Goal: Information Seeking & Learning: Learn about a topic

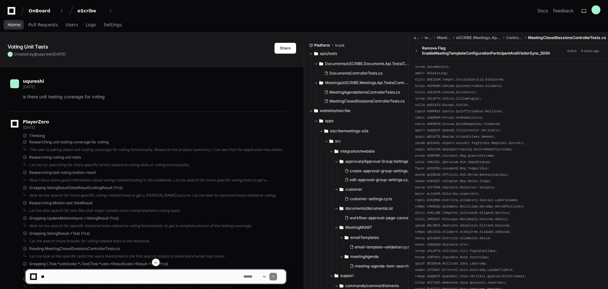
click at [14, 26] on span "Home" at bounding box center [14, 25] width 13 height 4
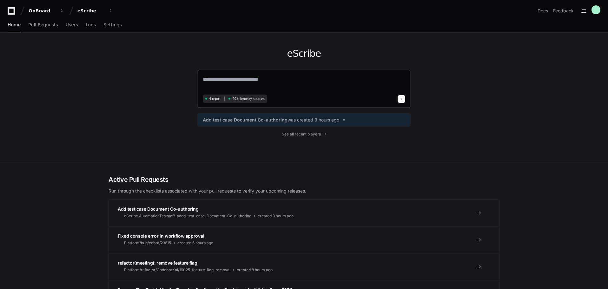
click at [214, 75] on textarea at bounding box center [304, 84] width 203 height 18
click at [86, 27] on span "Logs" at bounding box center [91, 25] width 10 height 4
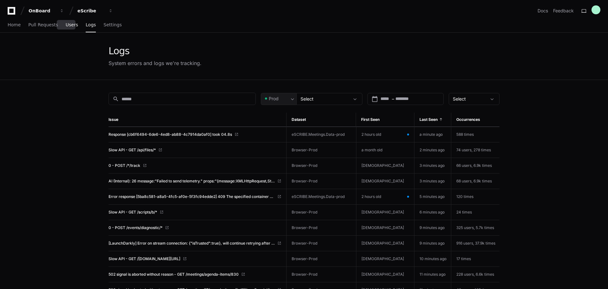
click at [70, 23] on span "Users" at bounding box center [72, 25] width 12 height 4
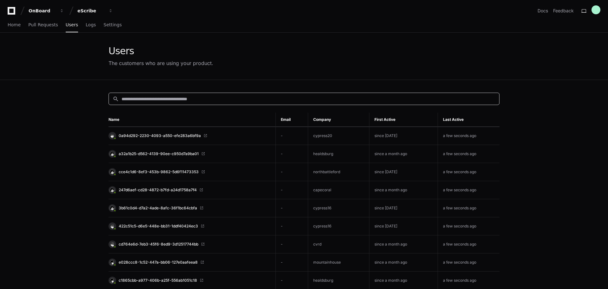
click at [147, 99] on input at bounding box center [309, 99] width 374 height 6
click at [66, 28] on link "Users" at bounding box center [72, 25] width 12 height 15
click at [319, 96] on input at bounding box center [309, 99] width 374 height 6
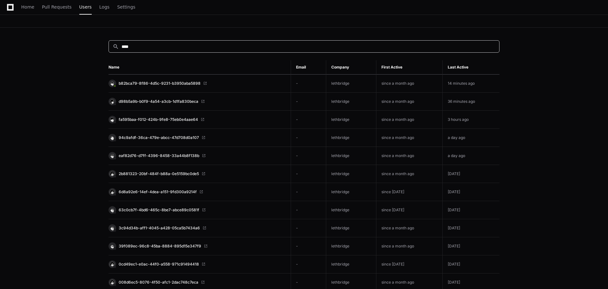
scroll to position [64, 0]
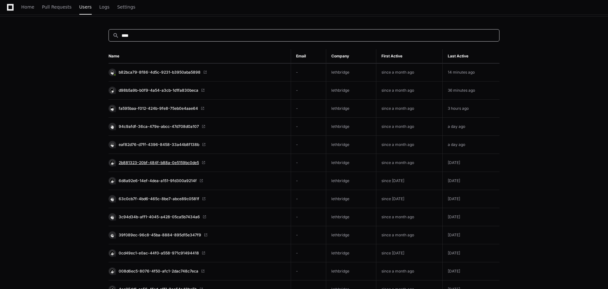
type input "****"
click at [183, 165] on span "2b881323-20bf-484f-b88a-0e5159bc0de5" at bounding box center [159, 162] width 80 height 5
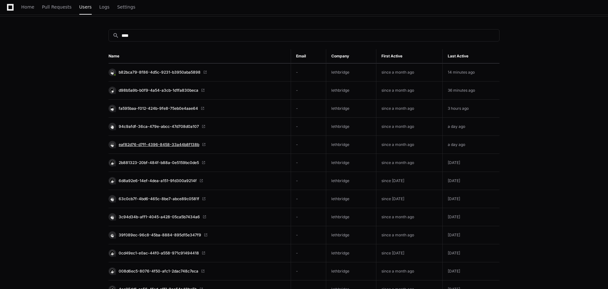
click at [184, 144] on span "eaf82d76-d7ff-4396-8458-33a44b8f138b" at bounding box center [159, 144] width 81 height 5
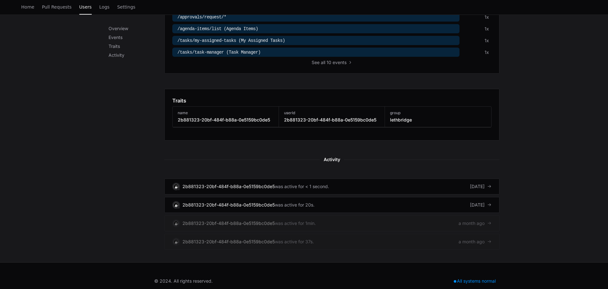
scroll to position [264, 0]
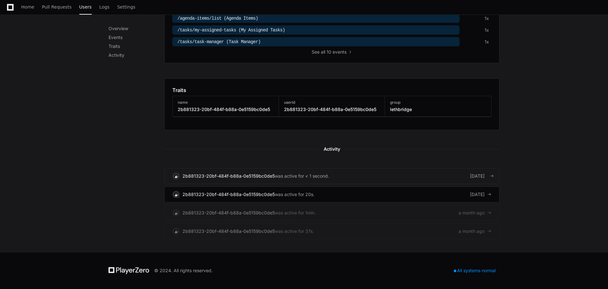
click at [271, 175] on div "2b881323-20bf-484f-b88a-0e5159bc0de5" at bounding box center [229, 176] width 92 height 6
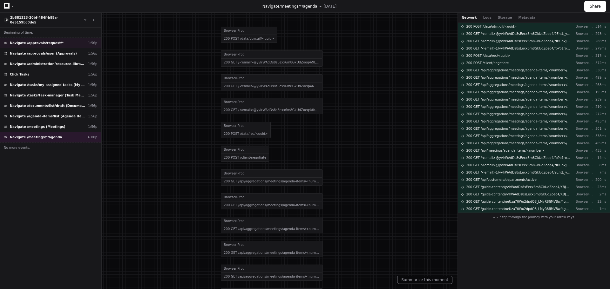
click at [60, 38] on div "Navigate /approvals/request/* 1:56p" at bounding box center [50, 43] width 101 height 10
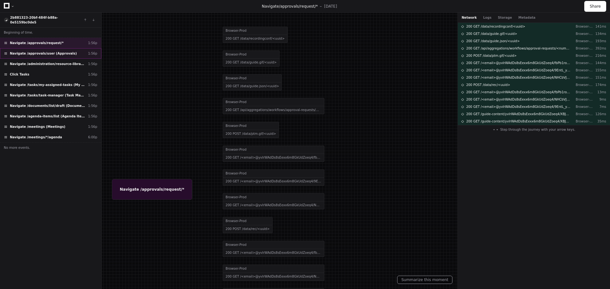
click at [65, 49] on div "Navigate /approvals/user (Approvals) 1:56p" at bounding box center [50, 53] width 101 height 10
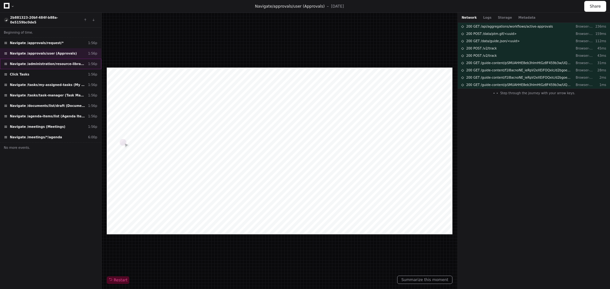
click at [59, 62] on div "Navigate /administration/resource-library (Resource Library) 1:56p" at bounding box center [50, 64] width 101 height 10
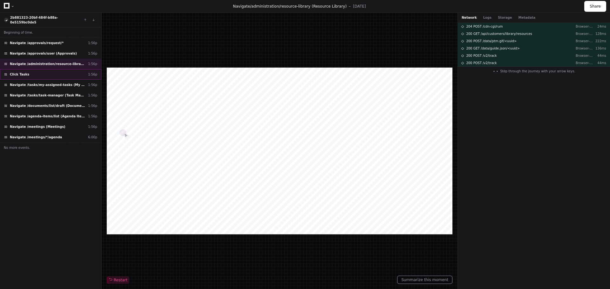
click at [58, 69] on div "Click Tasks 1:56p" at bounding box center [50, 74] width 101 height 10
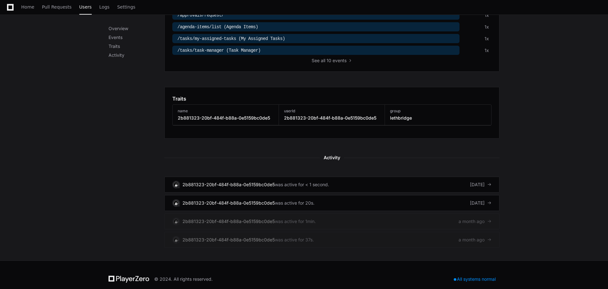
scroll to position [264, 0]
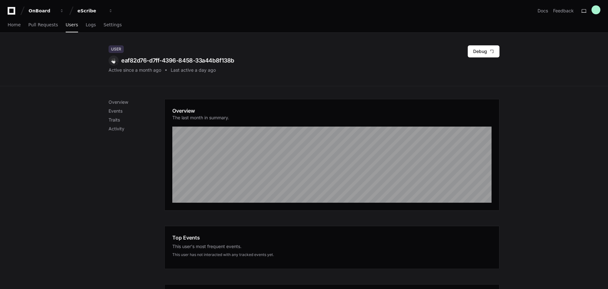
drag, startPoint x: 237, startPoint y: 61, endPoint x: 234, endPoint y: 59, distance: 3.6
click at [234, 59] on div "User eaf82d76-d7ff-4396-8458-33a44b8f138b Active since a month ago Last active …" at bounding box center [304, 59] width 391 height 28
click at [68, 24] on span "Users" at bounding box center [72, 25] width 12 height 4
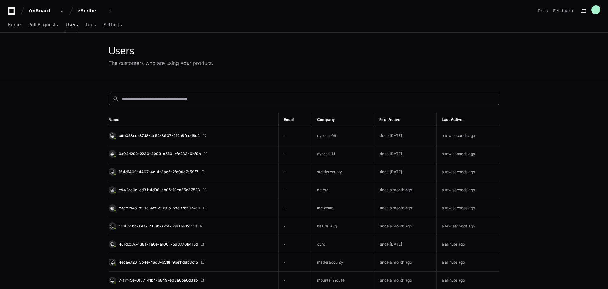
click at [227, 97] on input at bounding box center [309, 99] width 374 height 6
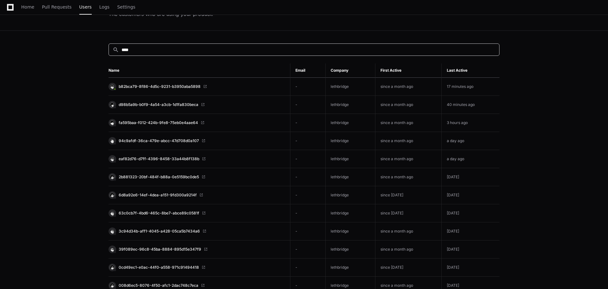
scroll to position [64, 0]
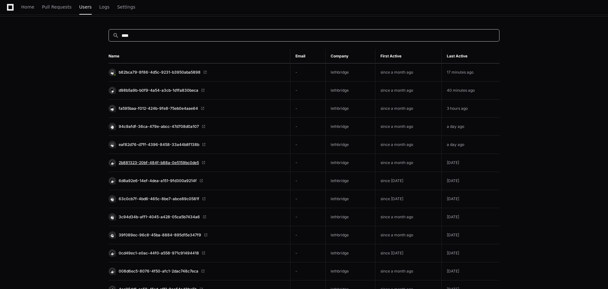
type input "****"
click at [185, 163] on span "2b881323-20bf-484f-b88a-0e5159bc0de5" at bounding box center [159, 162] width 80 height 5
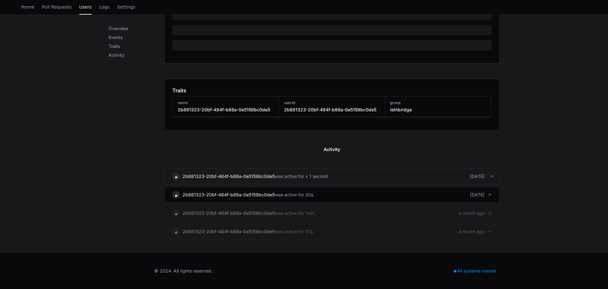
scroll to position [257, 0]
click at [263, 175] on div "2b881323-20bf-484f-b88a-0e5159bc0de5" at bounding box center [229, 176] width 92 height 6
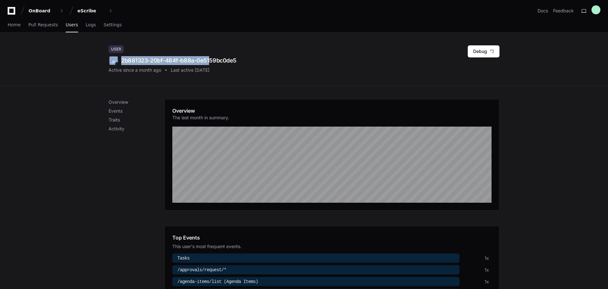
drag, startPoint x: 248, startPoint y: 60, endPoint x: 208, endPoint y: 58, distance: 39.7
click at [208, 58] on div "User 2b881323-20bf-484f-b88a-0e5159bc0de5 Active since a month ago Last active …" at bounding box center [304, 59] width 391 height 28
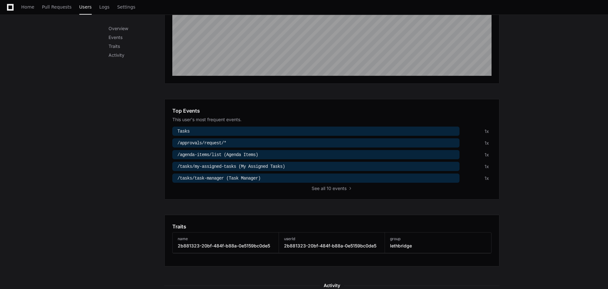
scroll to position [254, 0]
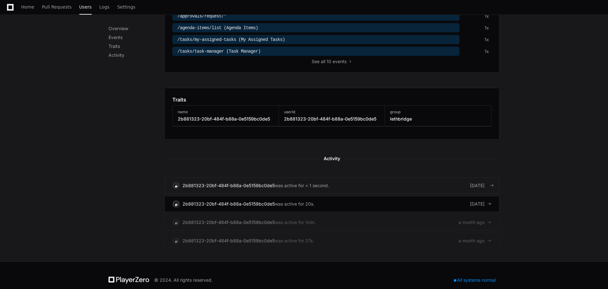
click at [216, 190] on link "2b881323-20bf-484f-b88a-0e5159bc0de5 was active for < 1 second. 4 days ago" at bounding box center [331, 186] width 335 height 16
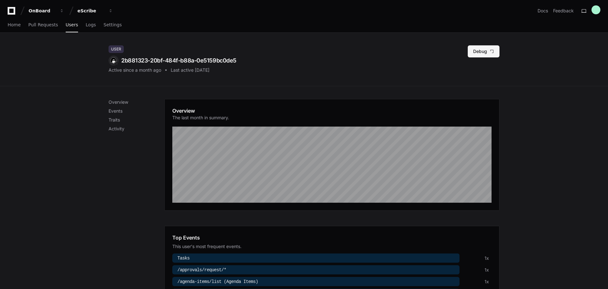
click at [485, 51] on button "Debug" at bounding box center [484, 51] width 32 height 12
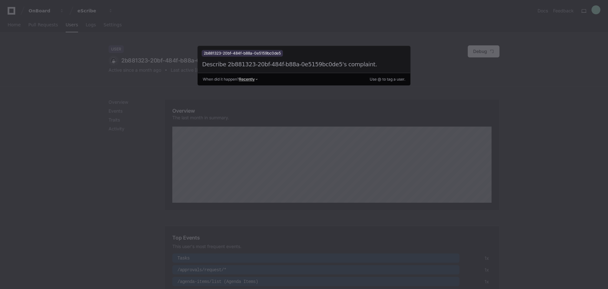
click at [97, 161] on div at bounding box center [304, 144] width 608 height 289
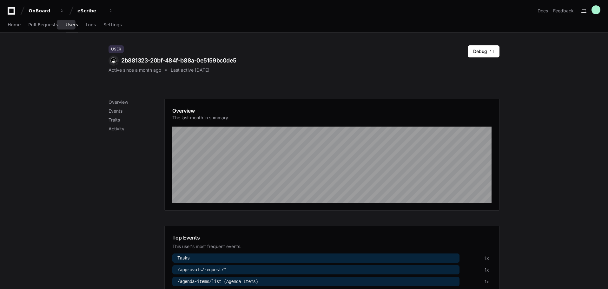
click at [66, 25] on span "Users" at bounding box center [72, 25] width 12 height 4
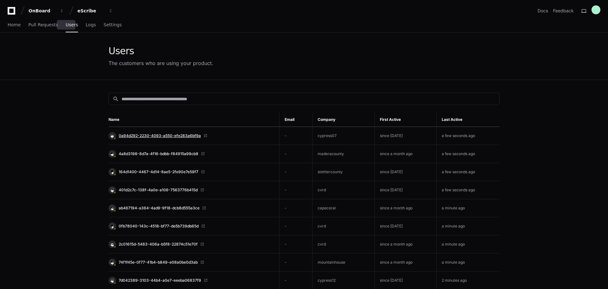
click at [179, 133] on span "0a94d292-2230-4093-a550-efe283a6bf9a" at bounding box center [160, 135] width 82 height 5
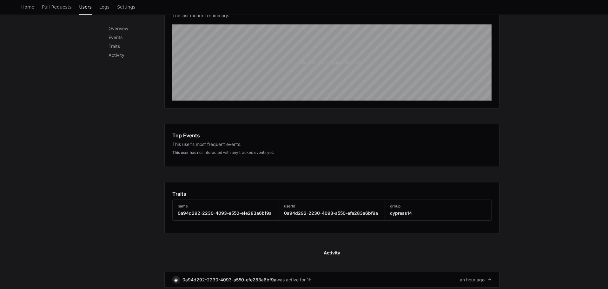
scroll to position [222, 0]
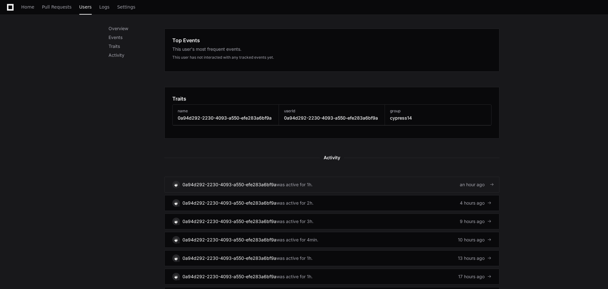
click at [227, 183] on div "0a94d292-2230-4093-a550-efe283a6bf9a" at bounding box center [230, 185] width 94 height 6
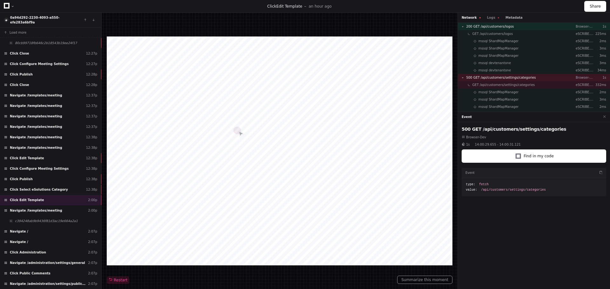
click at [505, 18] on button "Metadata" at bounding box center [513, 17] width 17 height 5
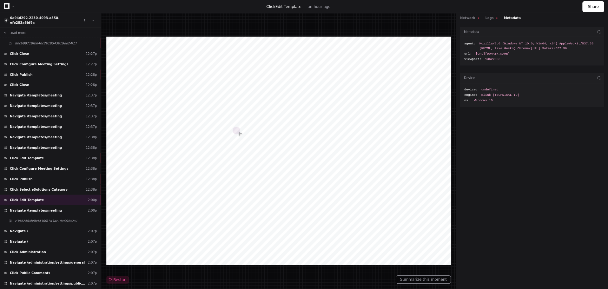
scroll to position [175, 0]
